Goal: Transaction & Acquisition: Download file/media

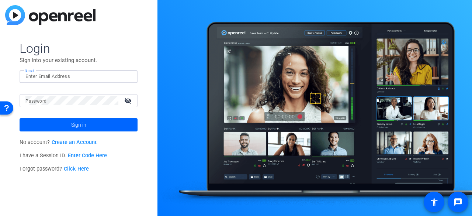
click at [114, 73] on input "Email" at bounding box center [78, 76] width 106 height 9
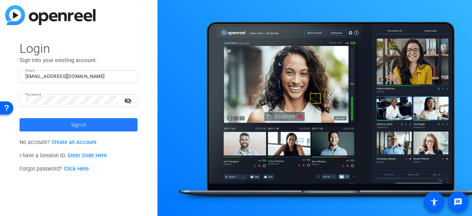
click at [101, 127] on span at bounding box center [79, 125] width 118 height 18
click at [79, 124] on span "Sign in" at bounding box center [78, 125] width 15 height 18
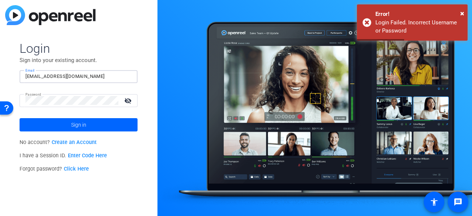
click at [69, 78] on input "[EMAIL_ADDRESS][DOMAIN_NAME]" at bounding box center [78, 76] width 106 height 9
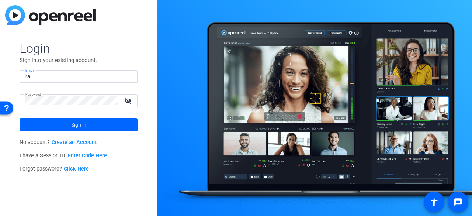
type input "r"
click at [72, 168] on link "Click Here" at bounding box center [76, 169] width 25 height 6
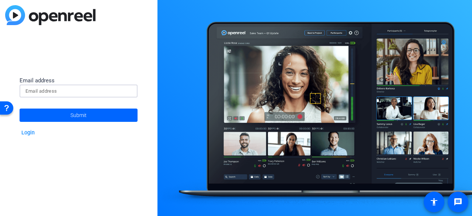
click at [55, 90] on input at bounding box center [78, 91] width 106 height 9
type input "[EMAIL_ADDRESS][DOMAIN_NAME]"
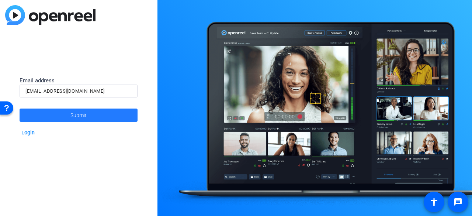
click at [69, 117] on span at bounding box center [79, 115] width 118 height 18
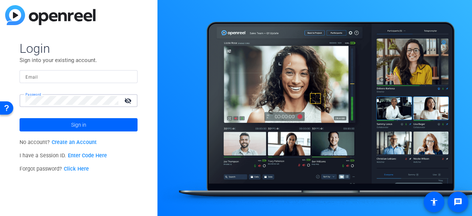
click at [73, 72] on input "Email" at bounding box center [78, 76] width 106 height 9
click at [85, 76] on input "Email" at bounding box center [78, 76] width 106 height 9
type input "[EMAIL_ADDRESS][DOMAIN_NAME]"
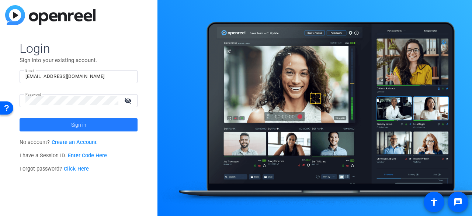
click at [85, 121] on span "Sign in" at bounding box center [78, 125] width 15 height 18
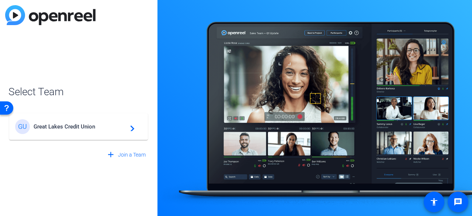
click at [72, 127] on span "Great Lakes Credit Union" at bounding box center [80, 126] width 92 height 7
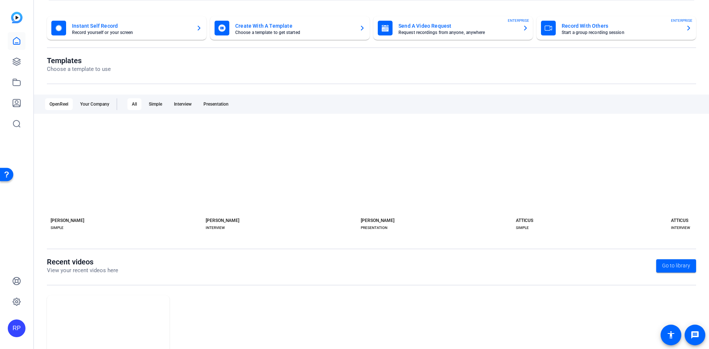
scroll to position [87, 0]
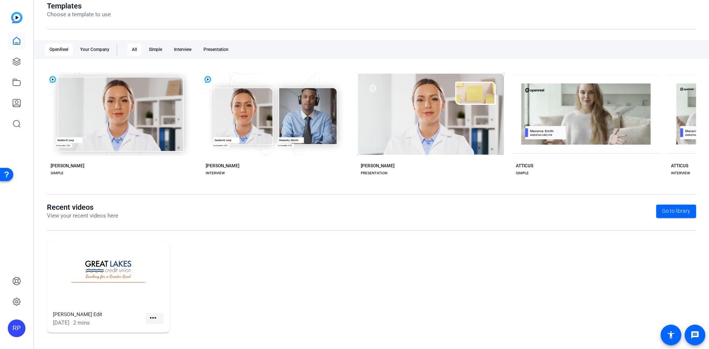
click at [155, 216] on mat-icon "more_horiz" at bounding box center [152, 317] width 9 height 9
click at [253, 216] on div at bounding box center [354, 174] width 709 height 349
click at [18, 69] on link at bounding box center [17, 62] width 18 height 18
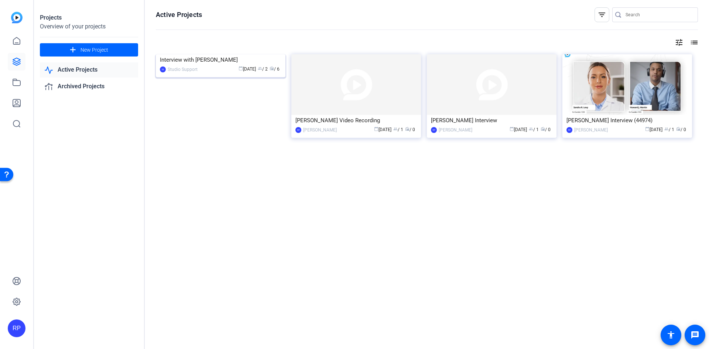
click at [224, 73] on div "calendar_today [DATE] group / 2 radio / 6" at bounding box center [241, 69] width 80 height 8
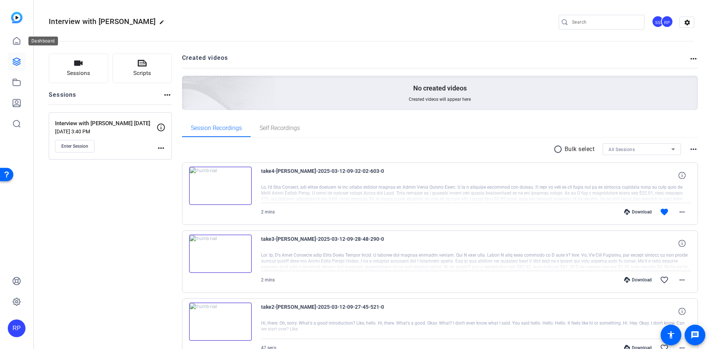
drag, startPoint x: 11, startPoint y: 55, endPoint x: 15, endPoint y: 55, distance: 4.4
click at [11, 55] on link at bounding box center [17, 62] width 18 height 18
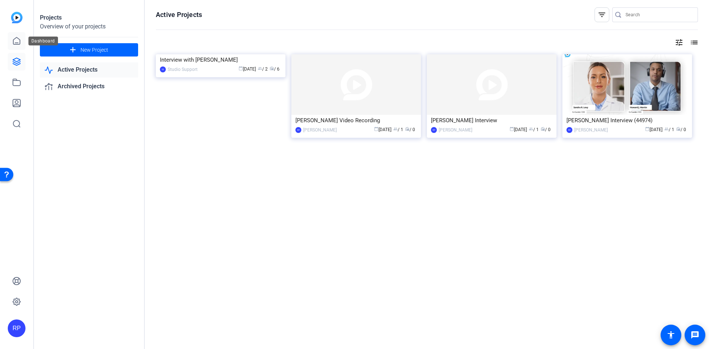
click at [14, 38] on icon at bounding box center [16, 41] width 9 height 9
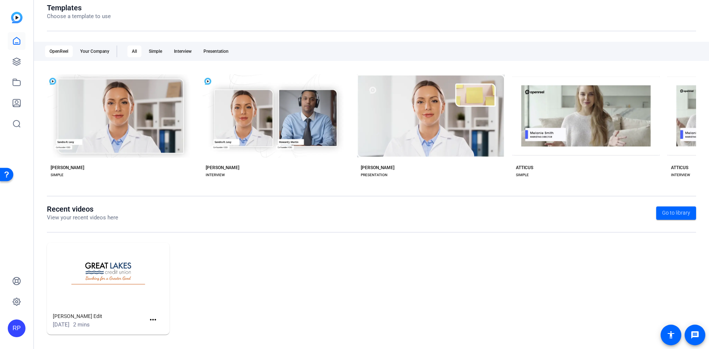
scroll to position [87, 0]
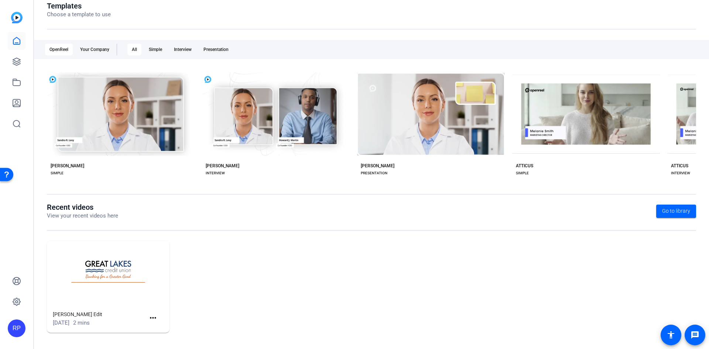
click at [101, 216] on img at bounding box center [108, 275] width 123 height 69
click at [121, 216] on img at bounding box center [108, 275] width 123 height 69
click at [148, 216] on mat-icon "more_horiz" at bounding box center [152, 317] width 9 height 9
click at [164, 216] on span "View" at bounding box center [169, 328] width 30 height 9
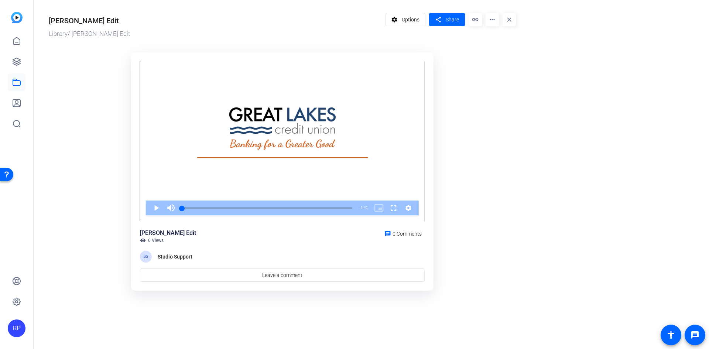
click at [472, 21] on mat-icon "more_horiz" at bounding box center [491, 19] width 13 height 13
click at [171, 211] on div at bounding box center [354, 174] width 709 height 349
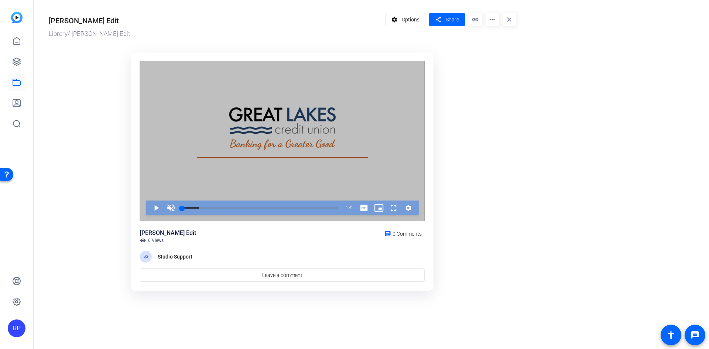
drag, startPoint x: 192, startPoint y: 206, endPoint x: 158, endPoint y: 200, distance: 34.5
click at [156, 194] on div "Video Player is loading. Play Video Play Unmute 0% Current Time 0:00 / Duration…" at bounding box center [282, 141] width 285 height 160
click at [149, 208] on span "Video Player" at bounding box center [149, 207] width 0 height 15
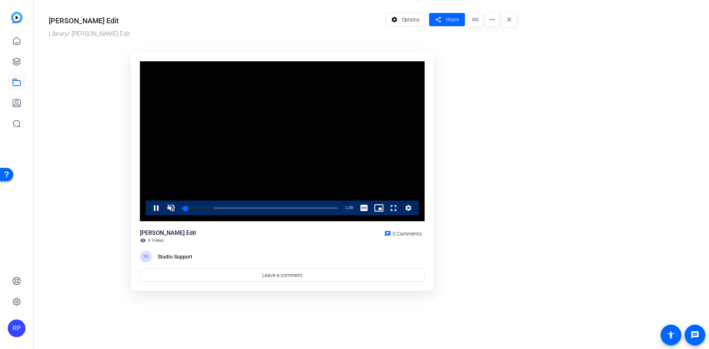
click at [149, 204] on span "Video Player" at bounding box center [149, 207] width 0 height 15
click at [149, 210] on span "Video Player" at bounding box center [149, 207] width 0 height 15
click at [472, 216] on or-hosting-video-details "[PERSON_NAME] Edit Library / [PERSON_NAME] Edit settings Options share Share li…" at bounding box center [369, 150] width 671 height 301
click at [149, 207] on span "Video Player" at bounding box center [149, 207] width 0 height 15
click at [472, 20] on mat-icon "more_horiz" at bounding box center [491, 19] width 13 height 13
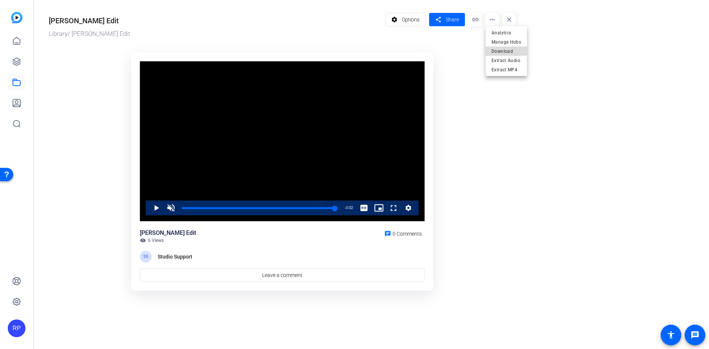
click at [472, 51] on span "Download" at bounding box center [506, 51] width 30 height 9
click at [472, 183] on or-hosting-video-details "[PERSON_NAME] Edit Library / [PERSON_NAME] Edit settings Options share Share li…" at bounding box center [369, 150] width 671 height 301
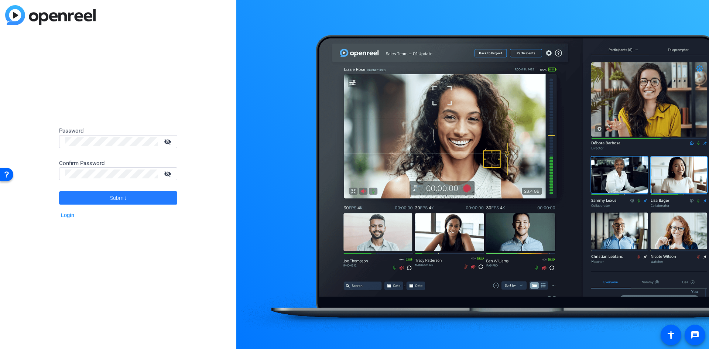
click at [118, 197] on span "Submit" at bounding box center [118, 198] width 16 height 18
